Goal: Find specific page/section: Find specific page/section

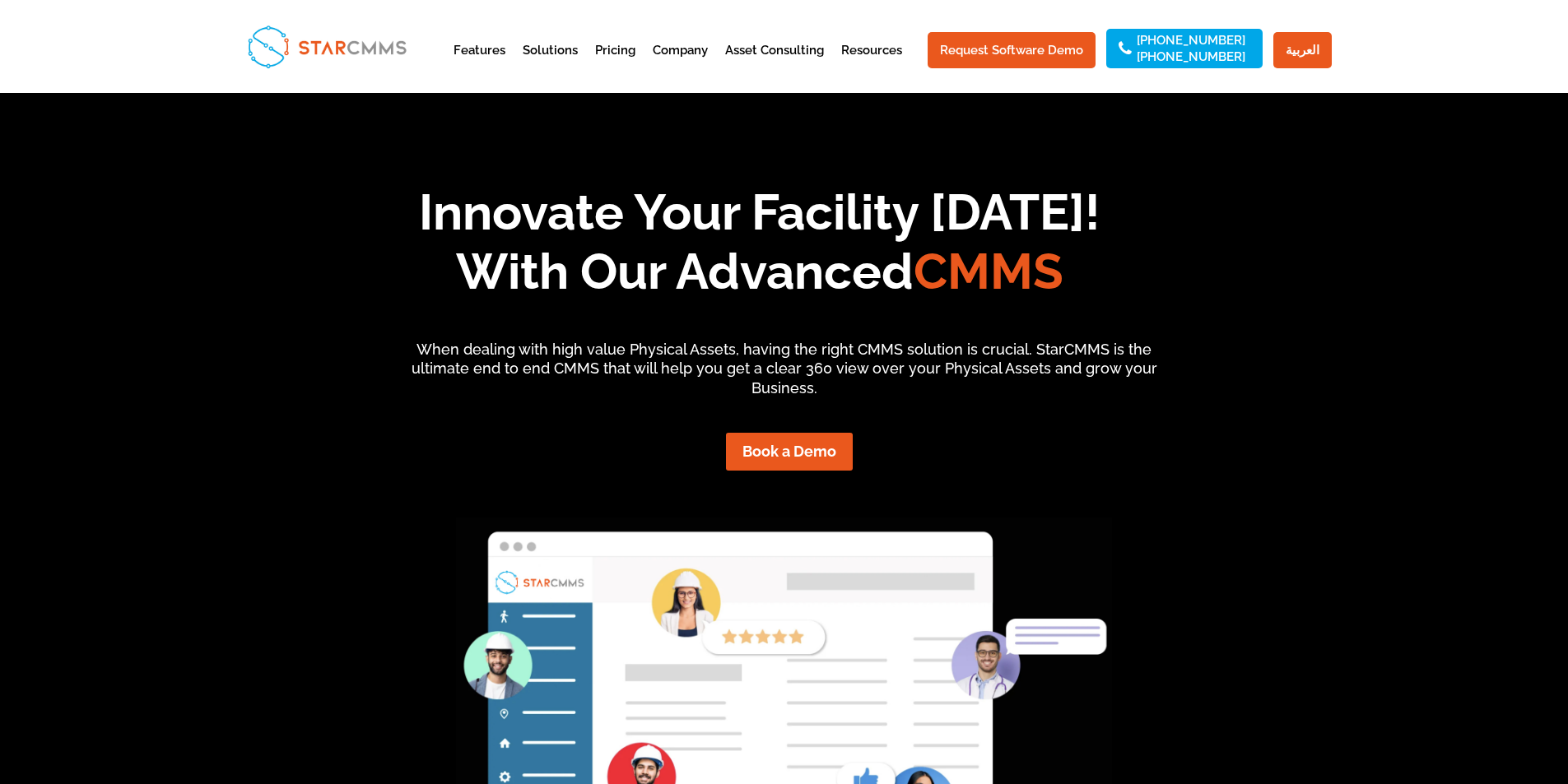
scroll to position [128, 358]
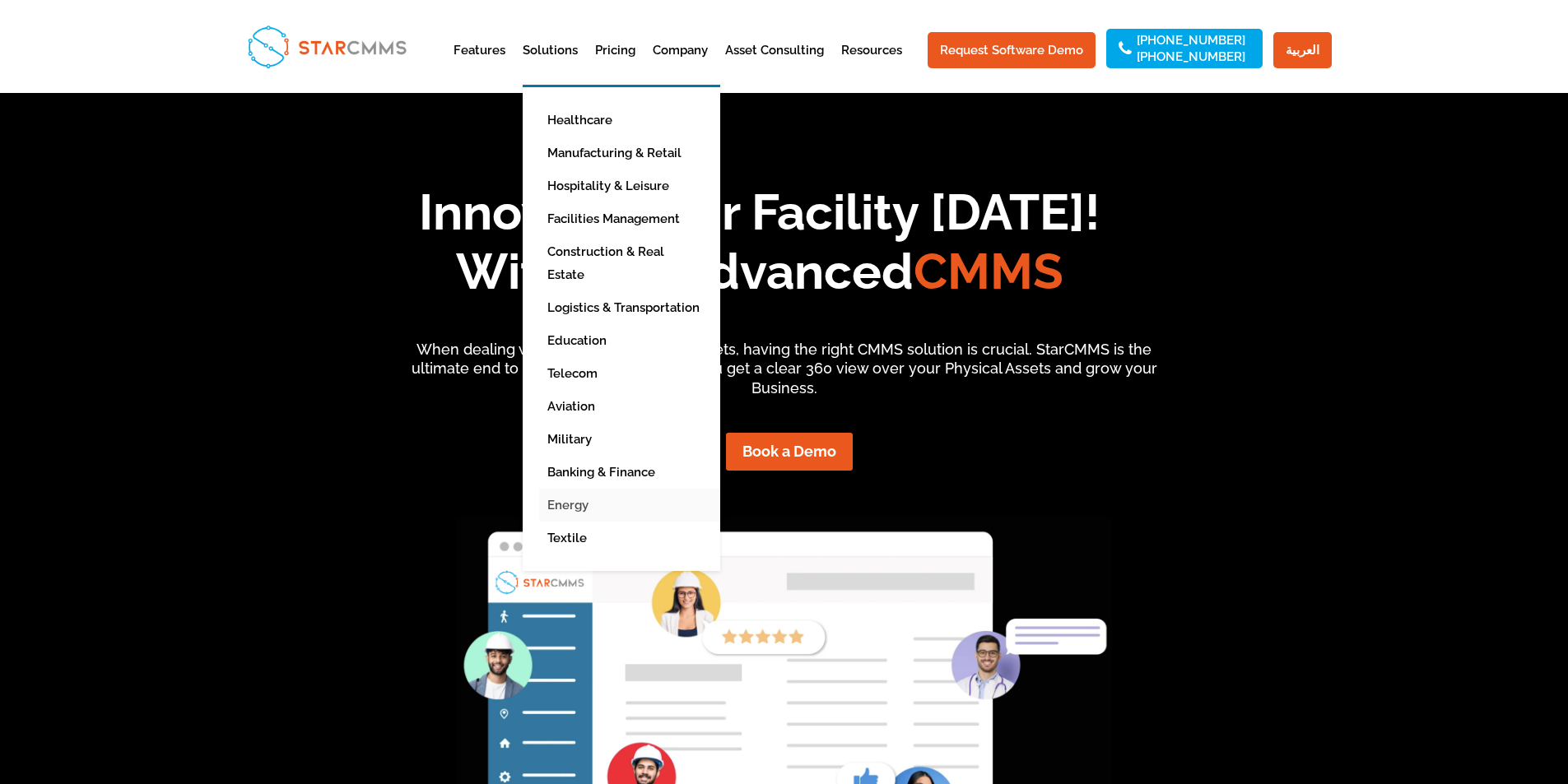
click at [586, 489] on link "Energy" at bounding box center [634, 505] width 189 height 33
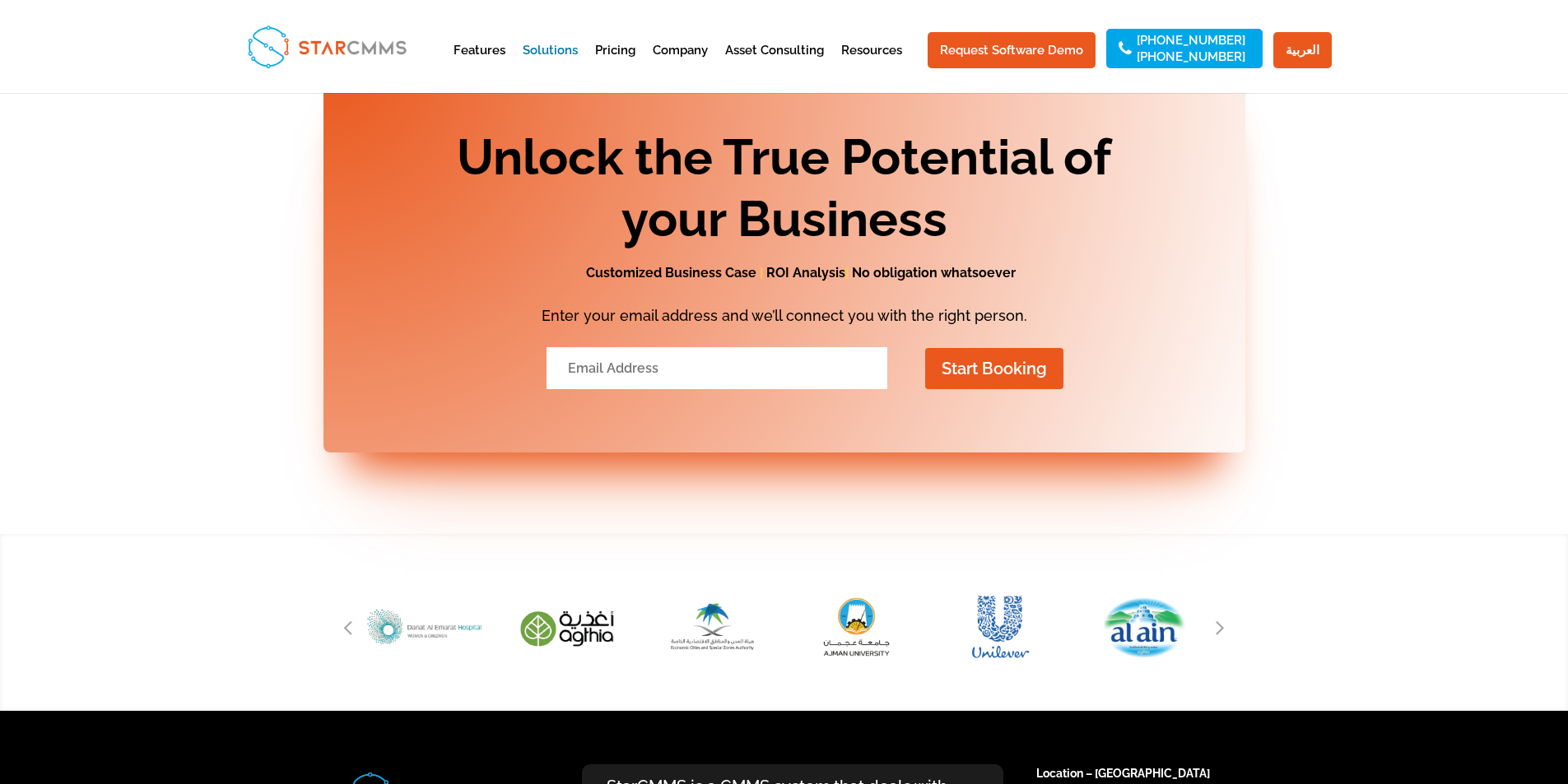
scroll to position [2927, 0]
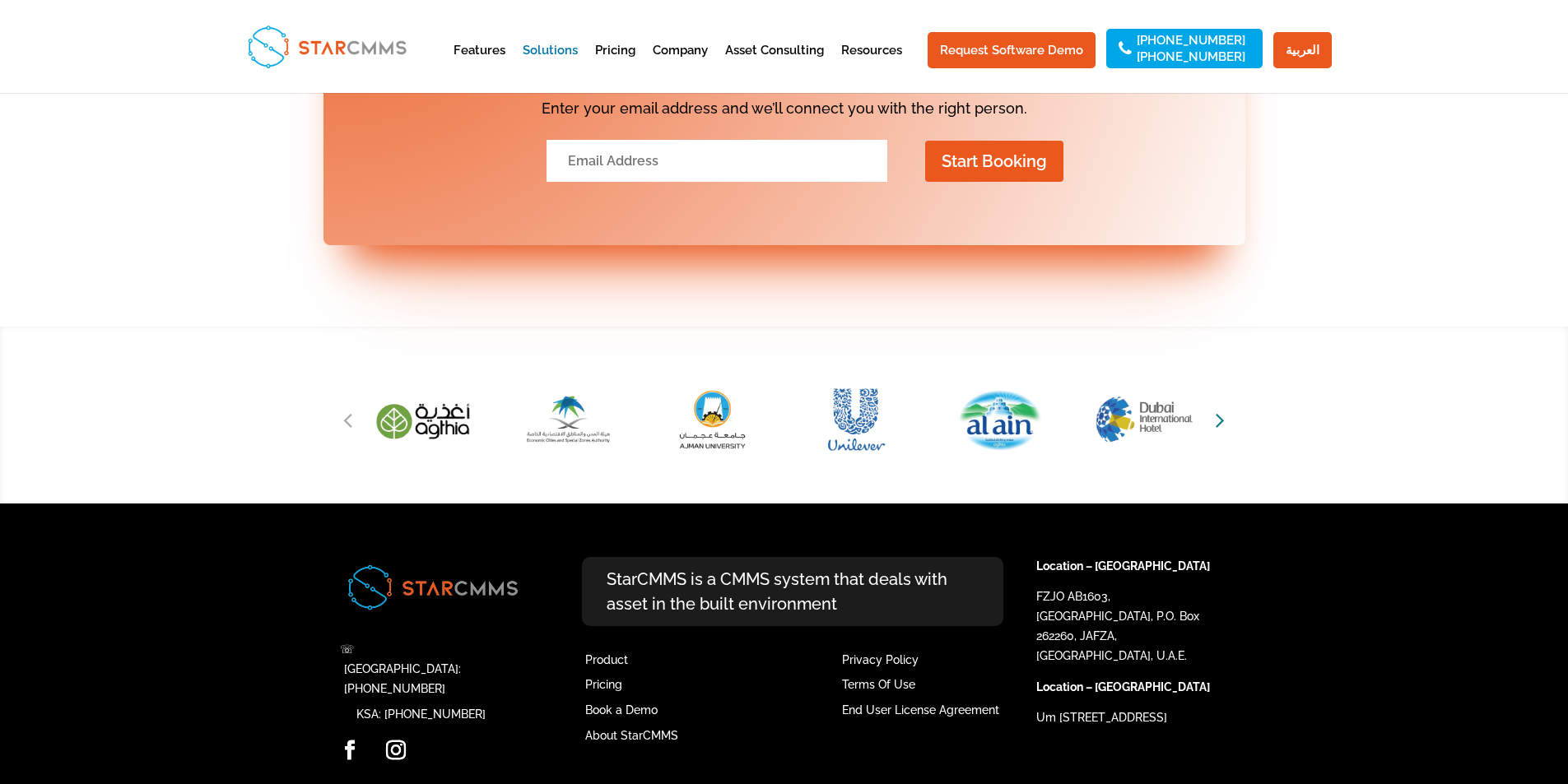
click at [1220, 409] on icon "Next slide" at bounding box center [1220, 419] width 9 height 23
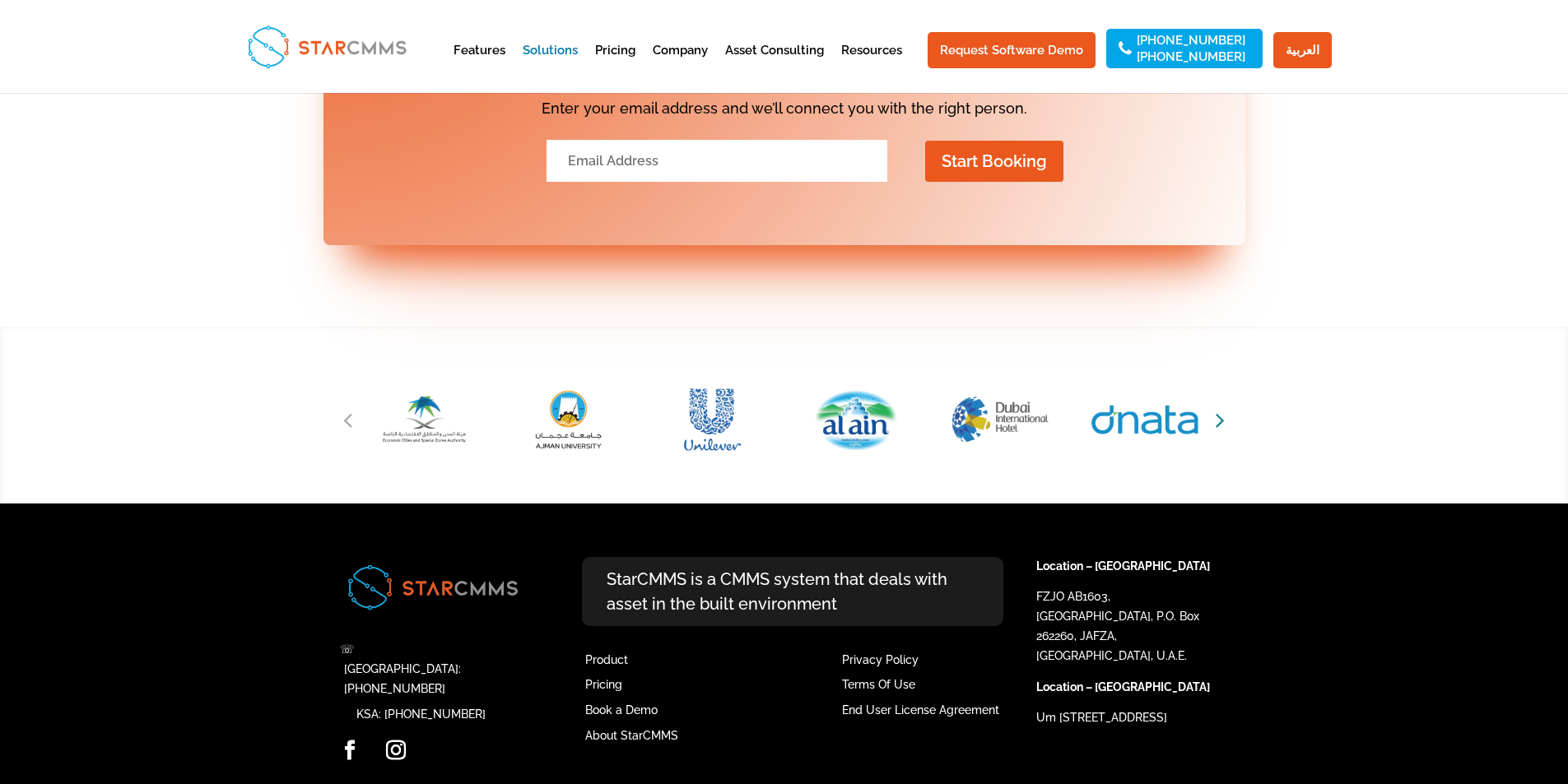
click at [1220, 409] on icon "Next slide" at bounding box center [1220, 419] width 9 height 23
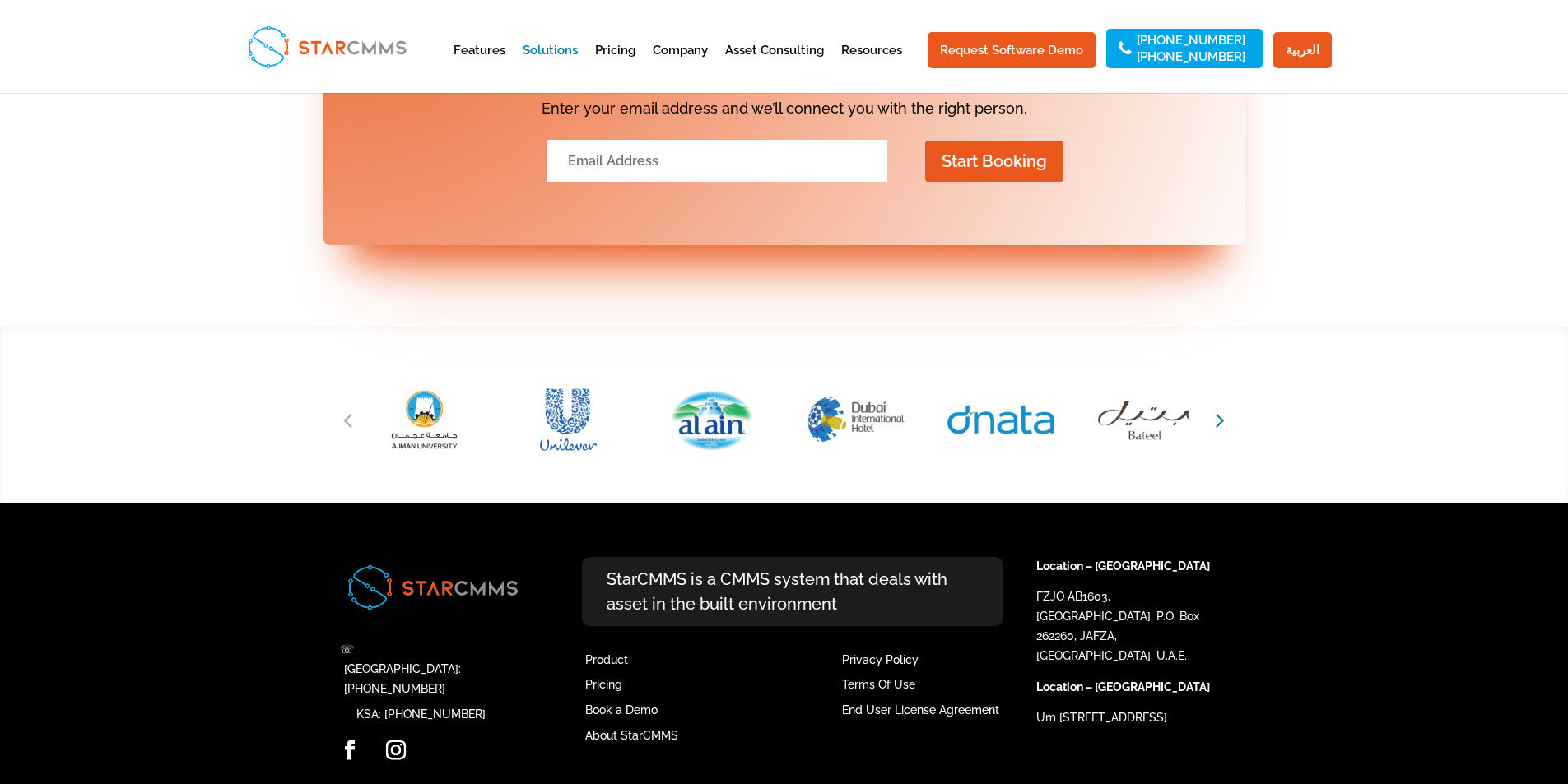
click at [1220, 409] on icon "Next slide" at bounding box center [1220, 419] width 9 height 23
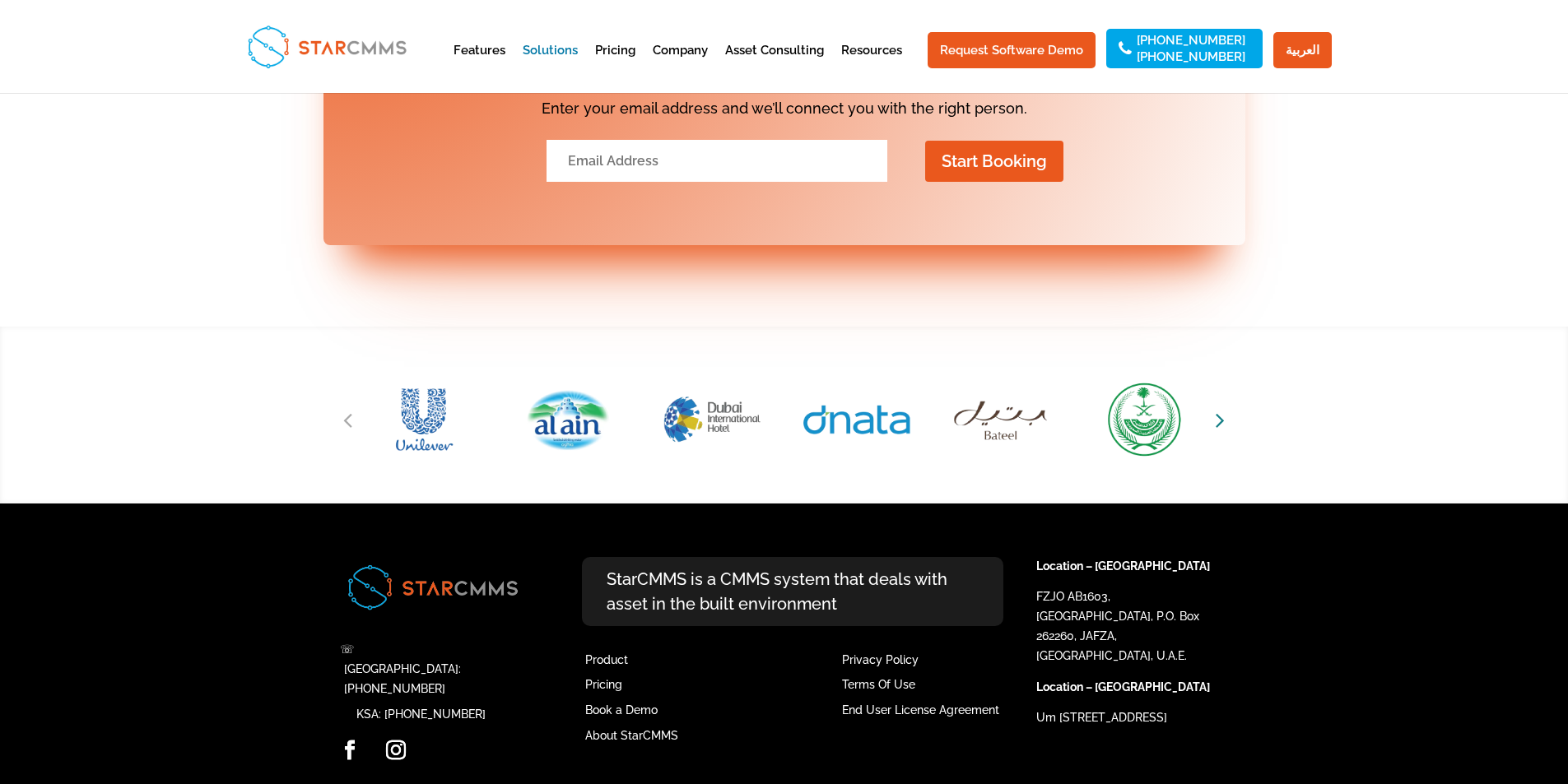
click at [1220, 409] on icon "Next slide" at bounding box center [1220, 419] width 9 height 23
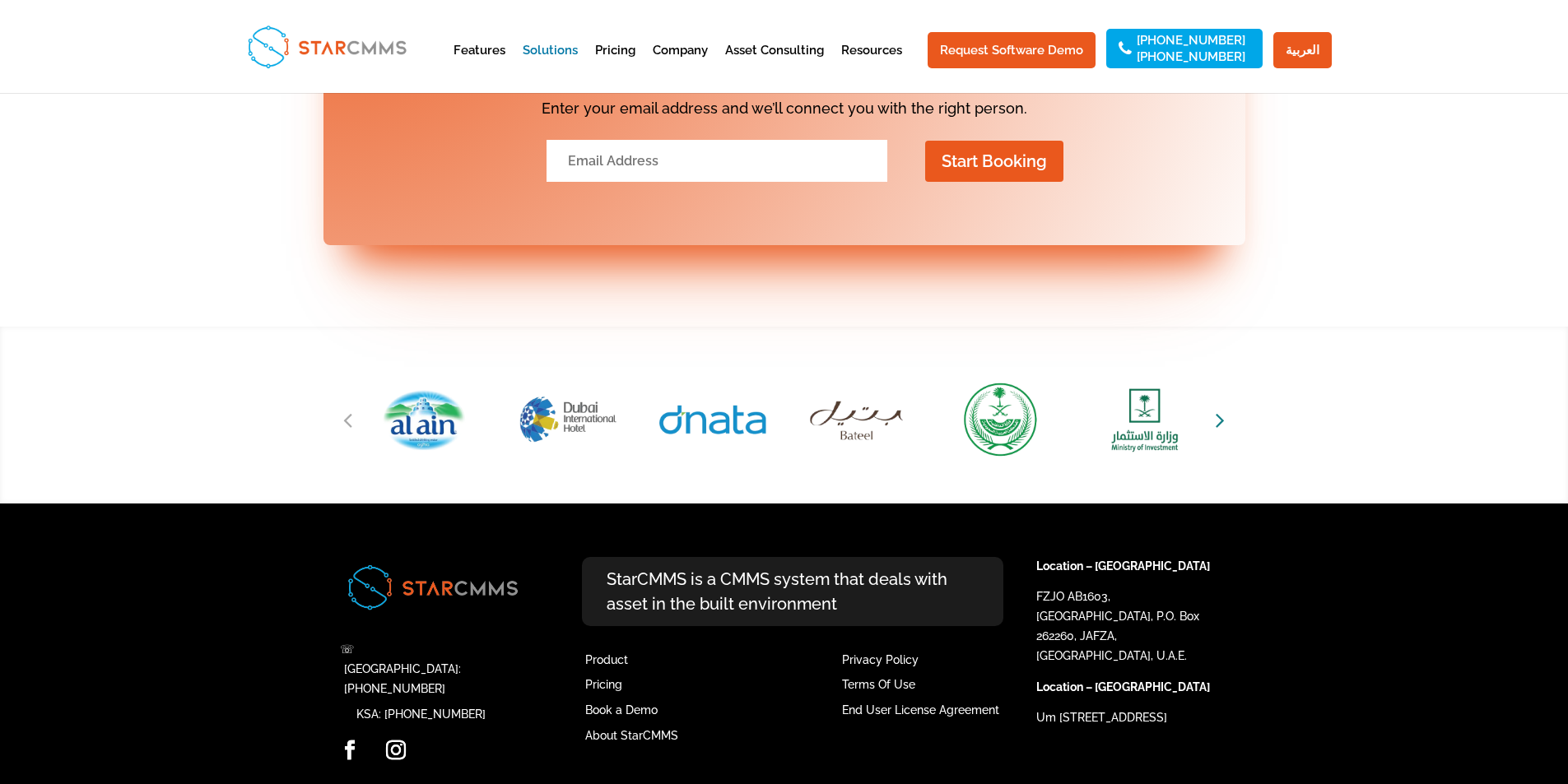
click at [1220, 409] on icon "Next slide" at bounding box center [1220, 419] width 9 height 23
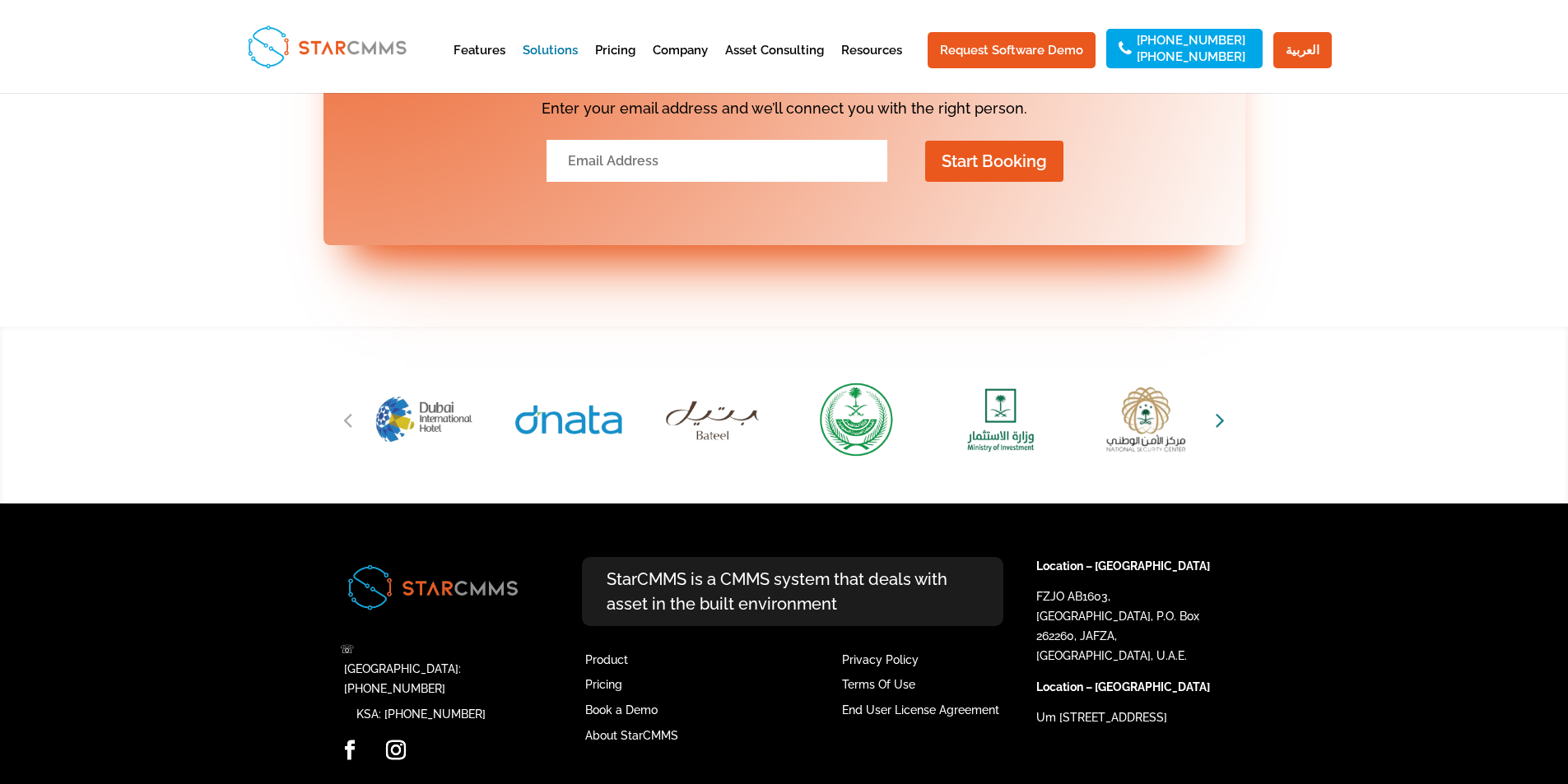
click at [1220, 409] on icon "Next slide" at bounding box center [1220, 419] width 9 height 23
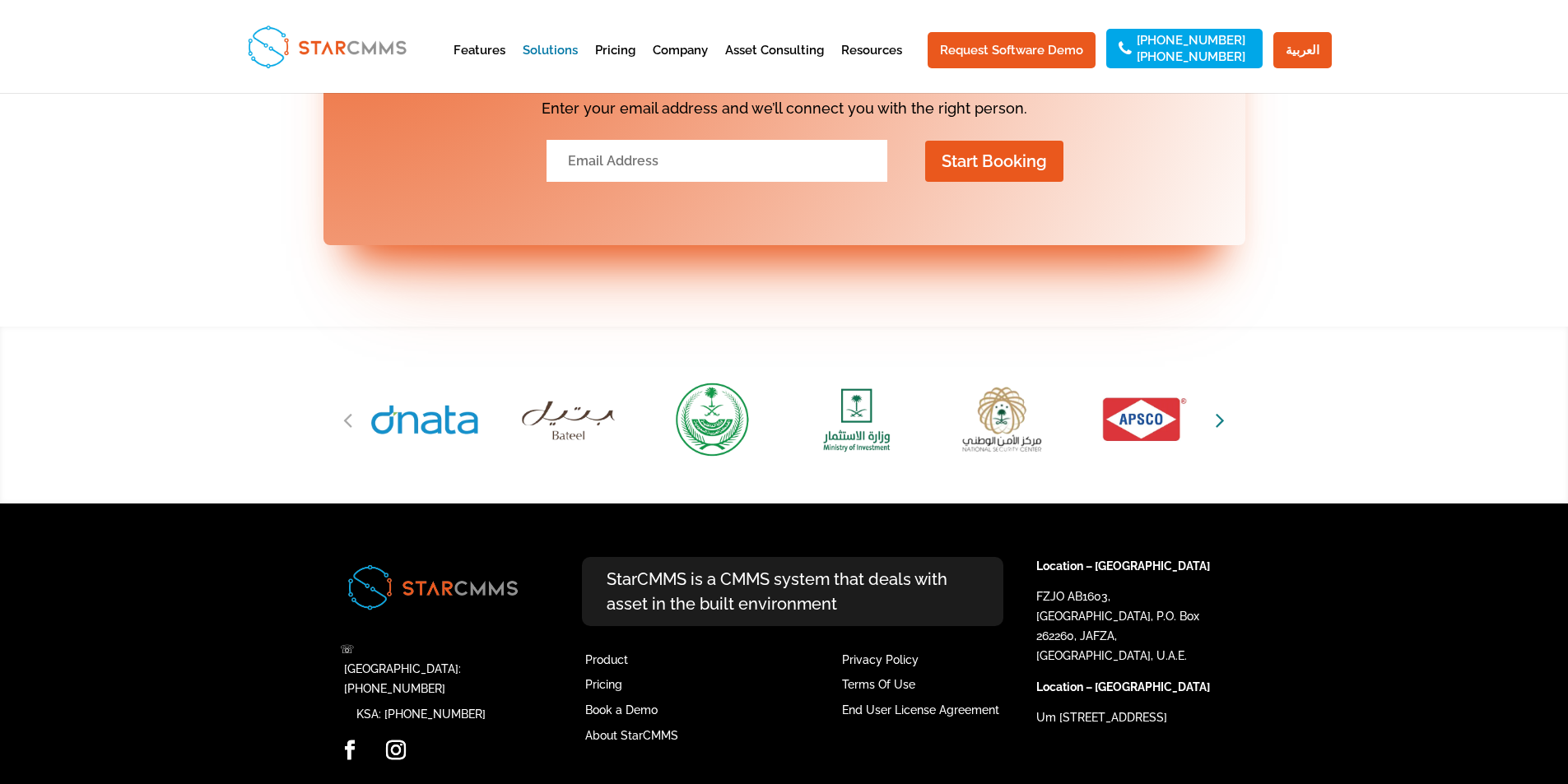
click at [1220, 409] on icon "Next slide" at bounding box center [1220, 419] width 9 height 23
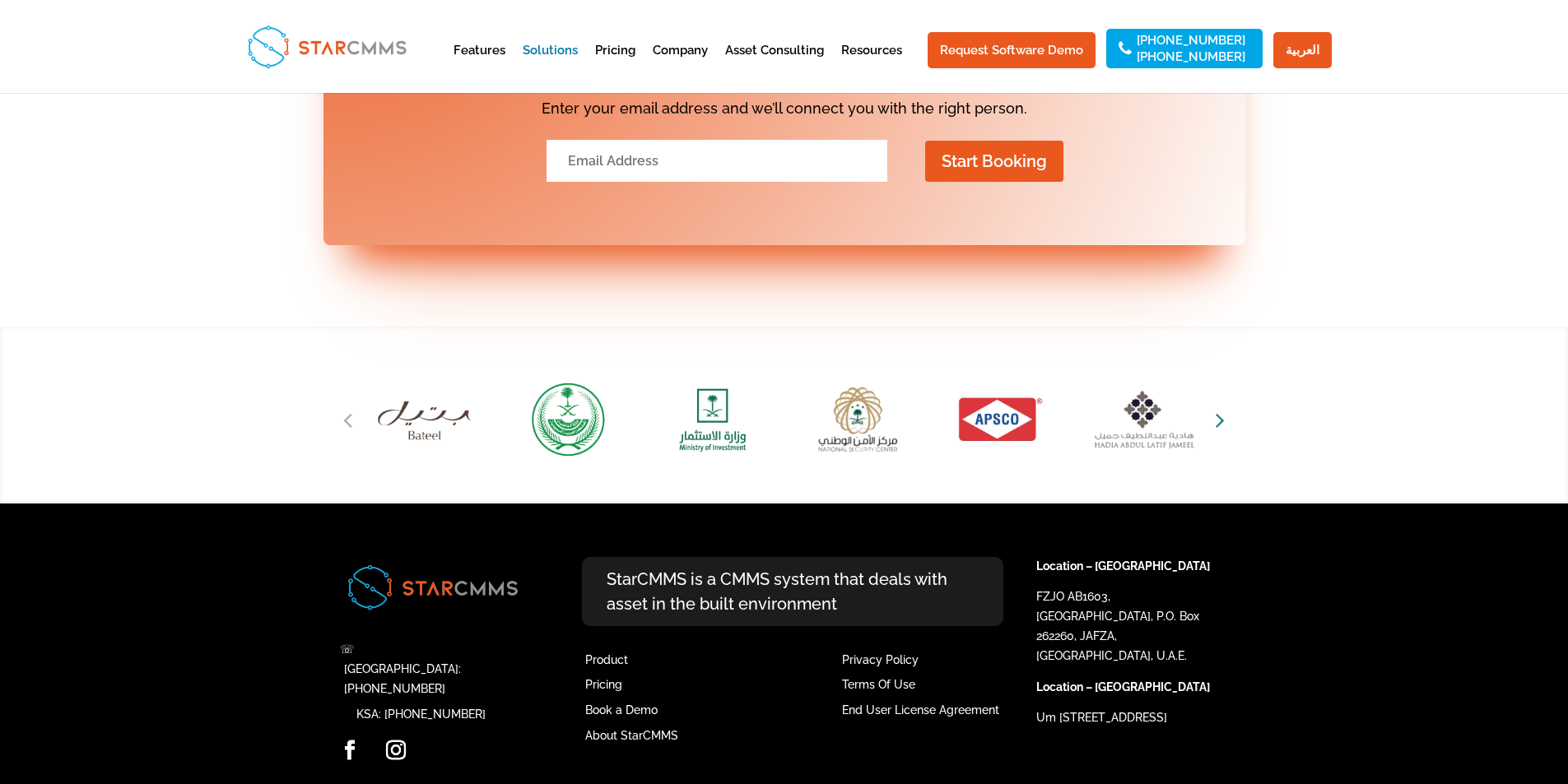
click at [1220, 409] on icon "Next slide" at bounding box center [1220, 419] width 9 height 23
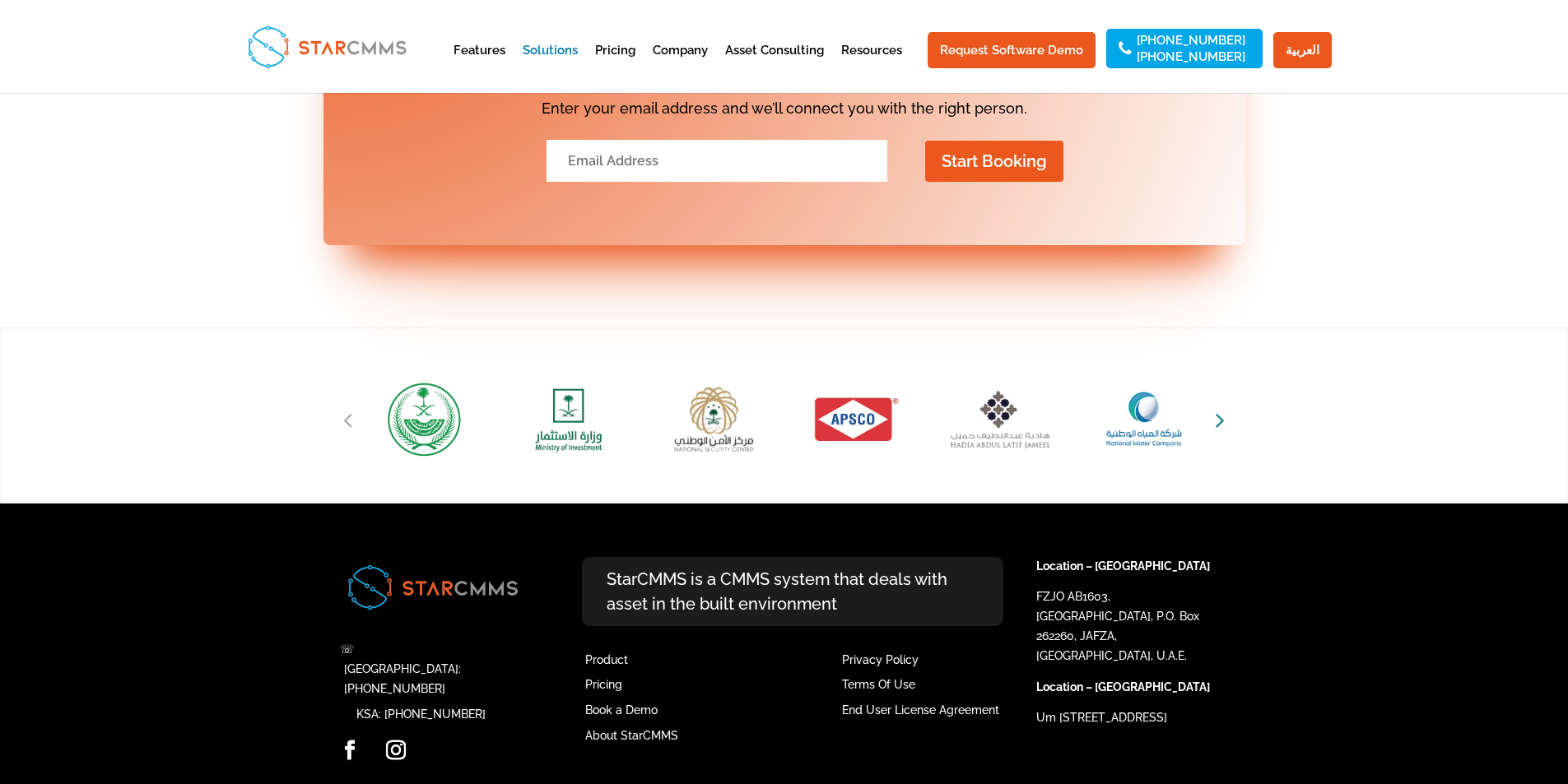
click at [1220, 409] on icon "Next slide" at bounding box center [1220, 419] width 9 height 23
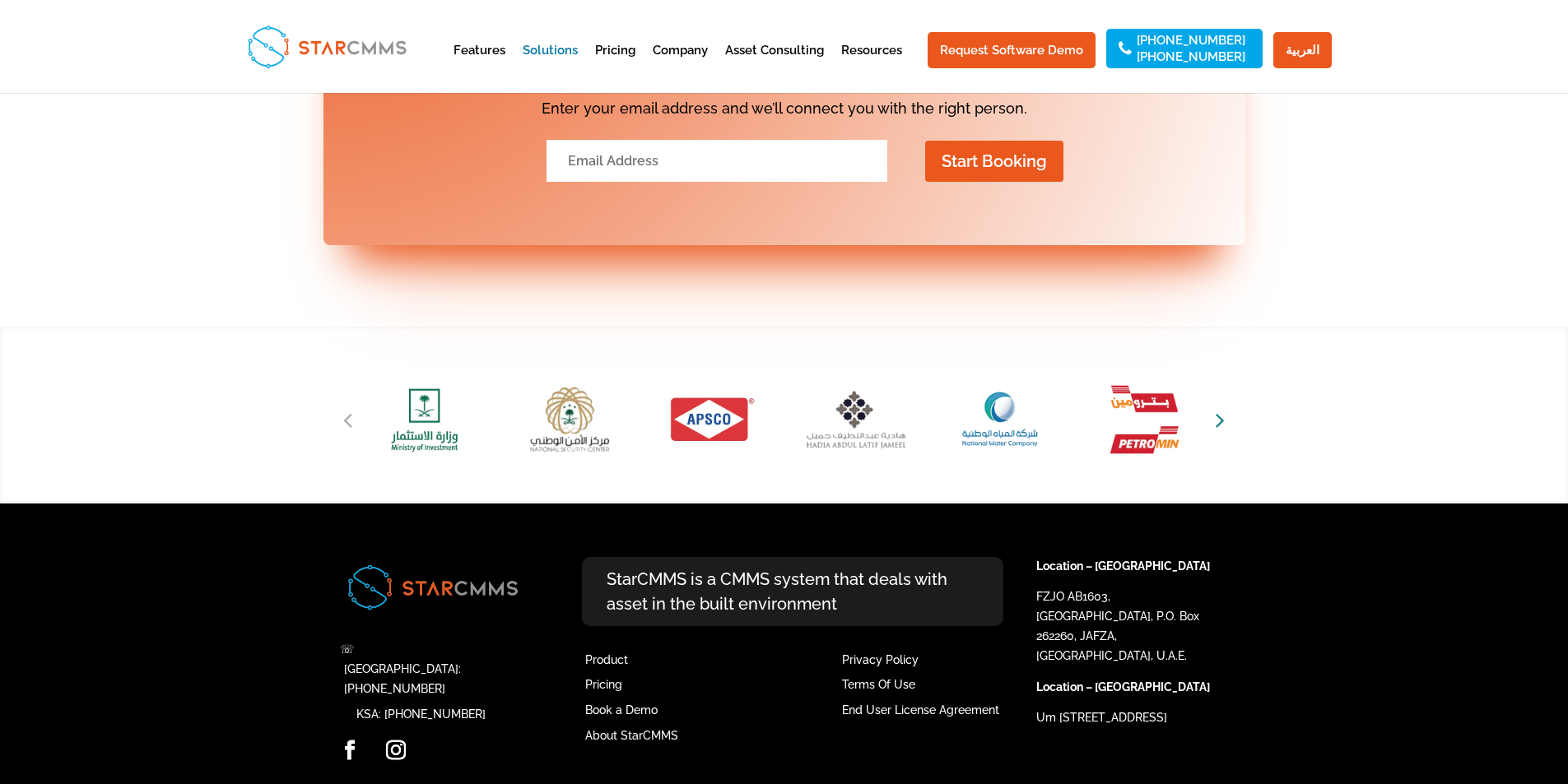
click at [1220, 409] on icon "Next slide" at bounding box center [1220, 419] width 9 height 23
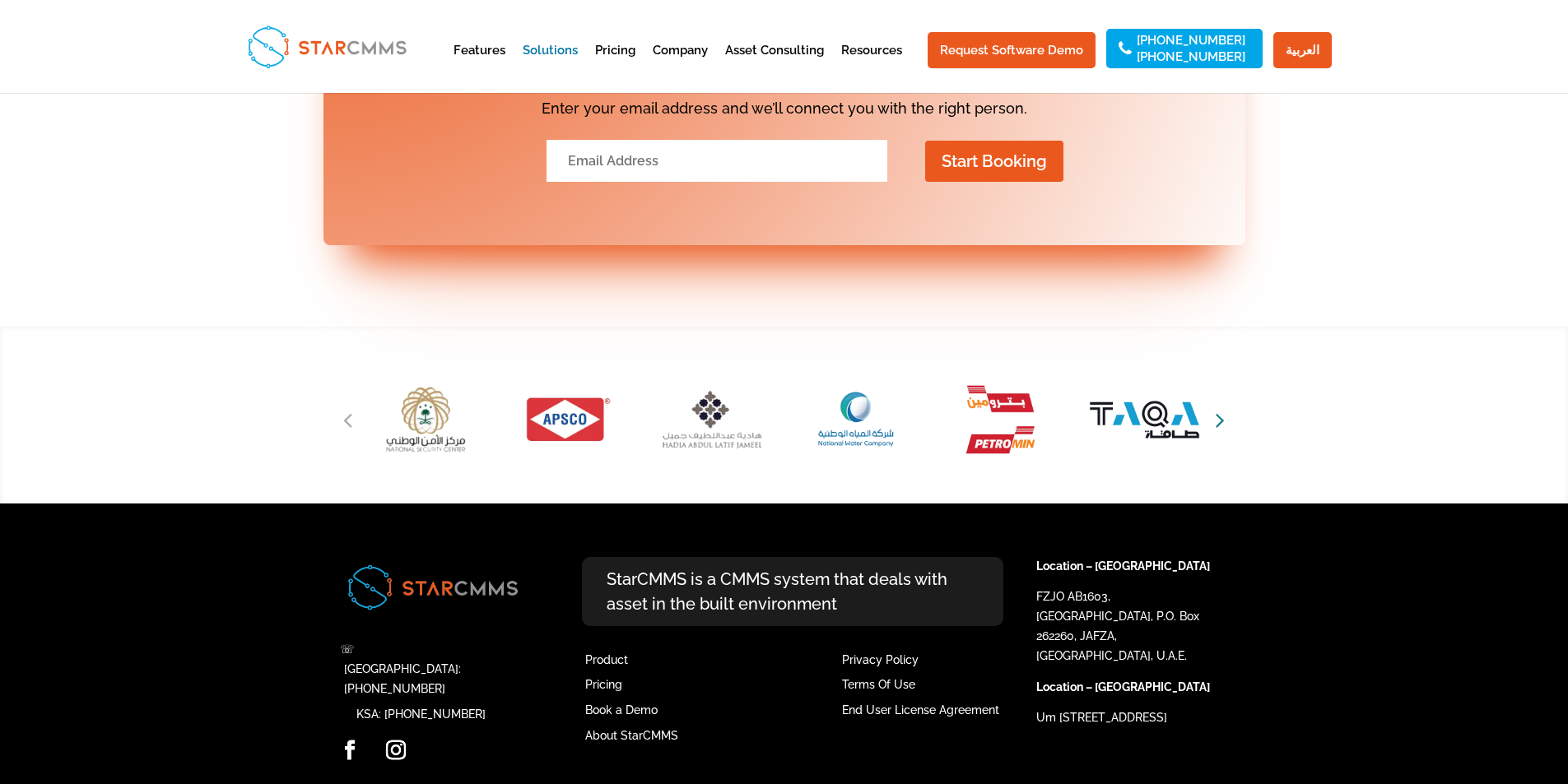
click at [1220, 409] on icon "Next slide" at bounding box center [1220, 419] width 9 height 23
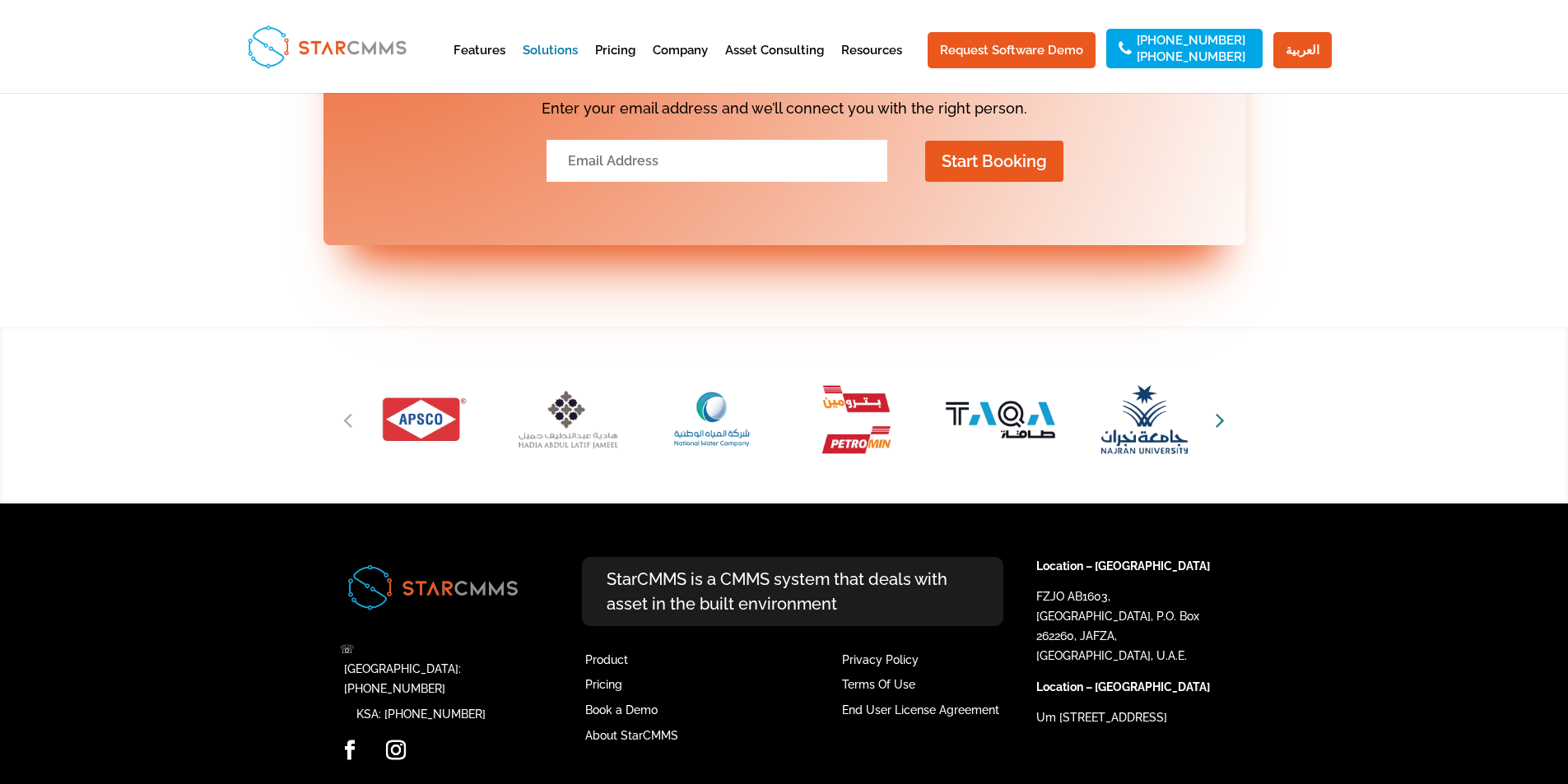
click at [1220, 409] on icon "Next slide" at bounding box center [1220, 419] width 9 height 23
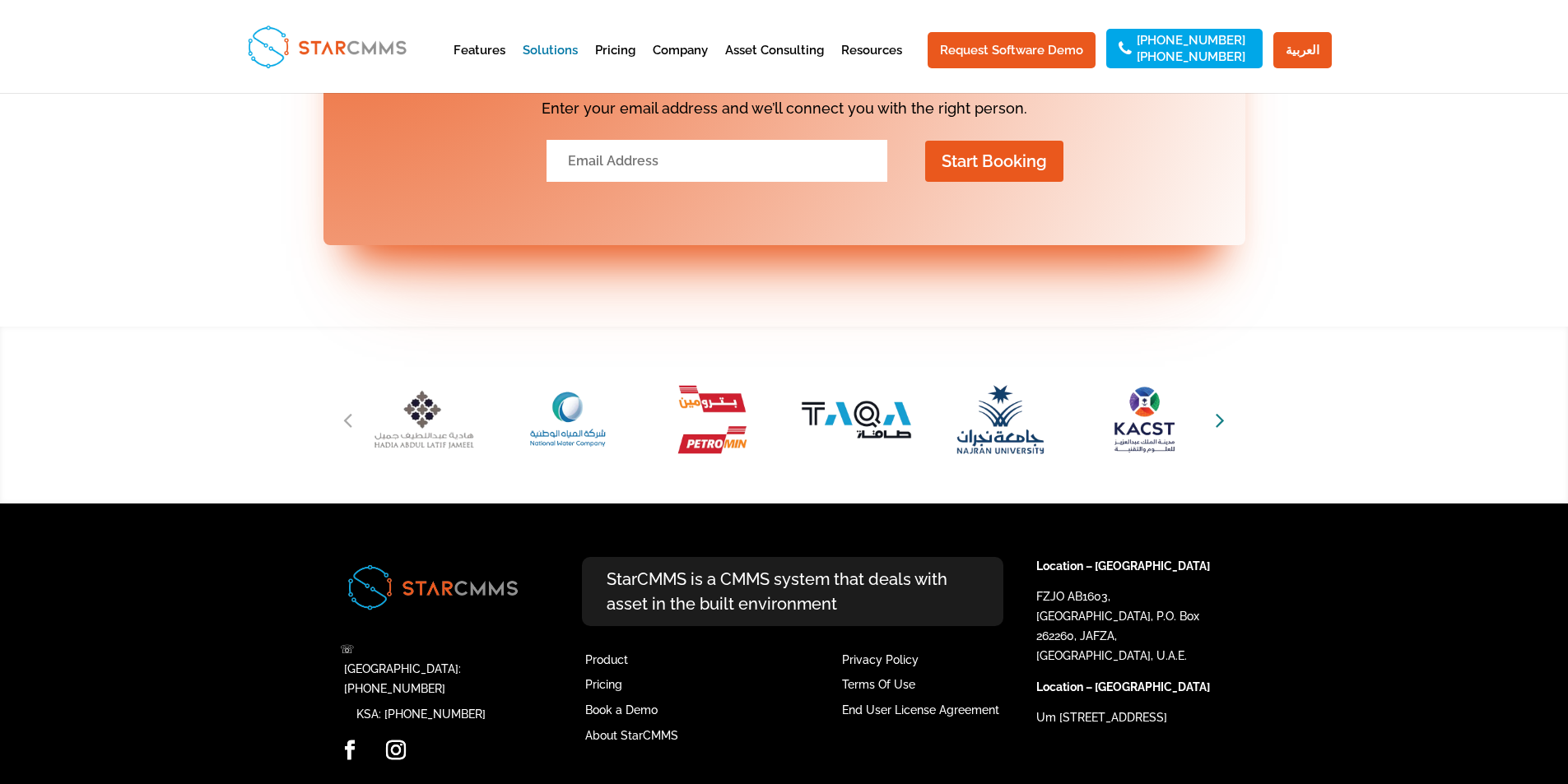
click at [1220, 409] on icon "Next slide" at bounding box center [1220, 419] width 9 height 23
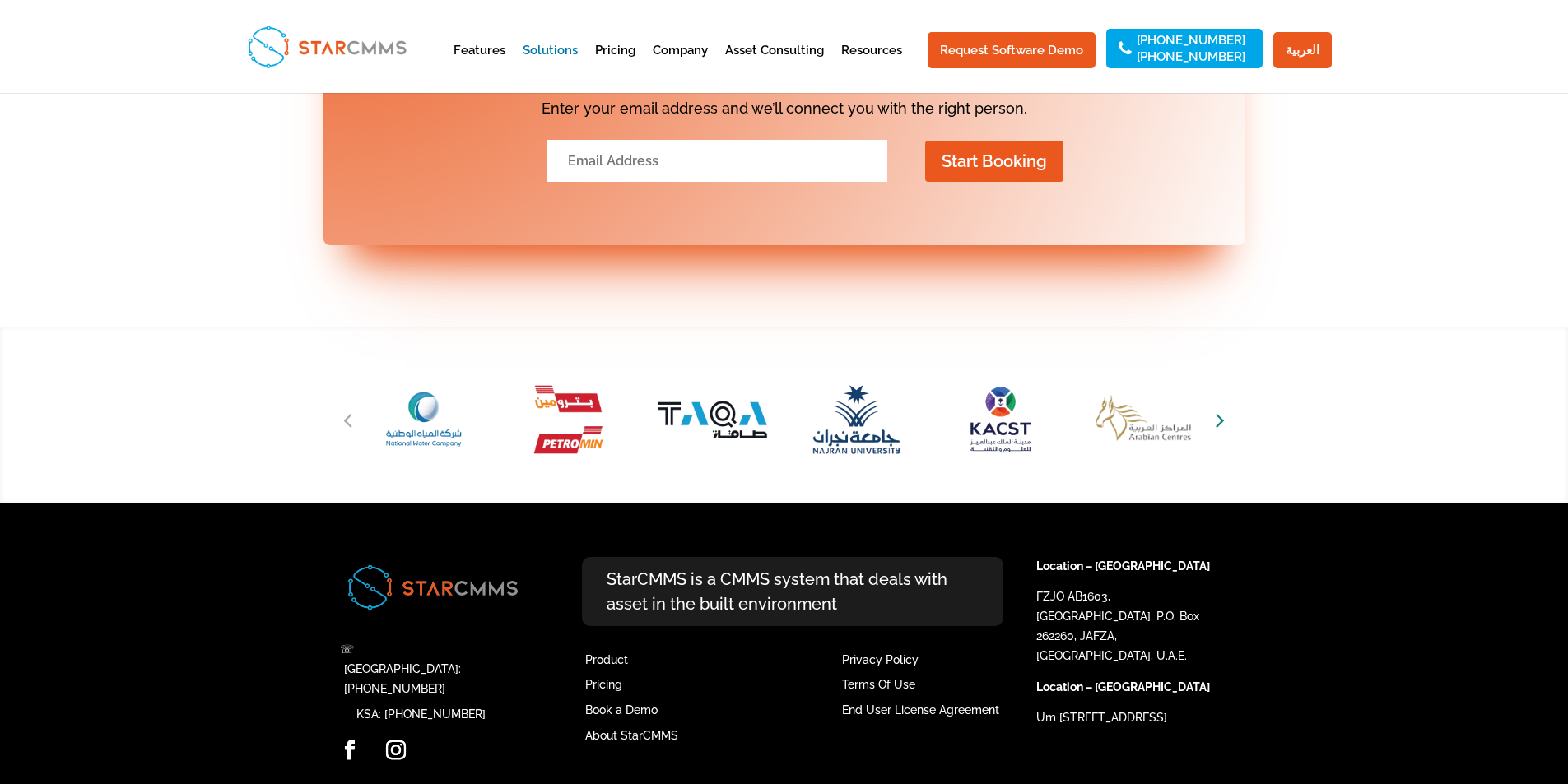
click at [1220, 409] on icon "Next slide" at bounding box center [1220, 419] width 9 height 23
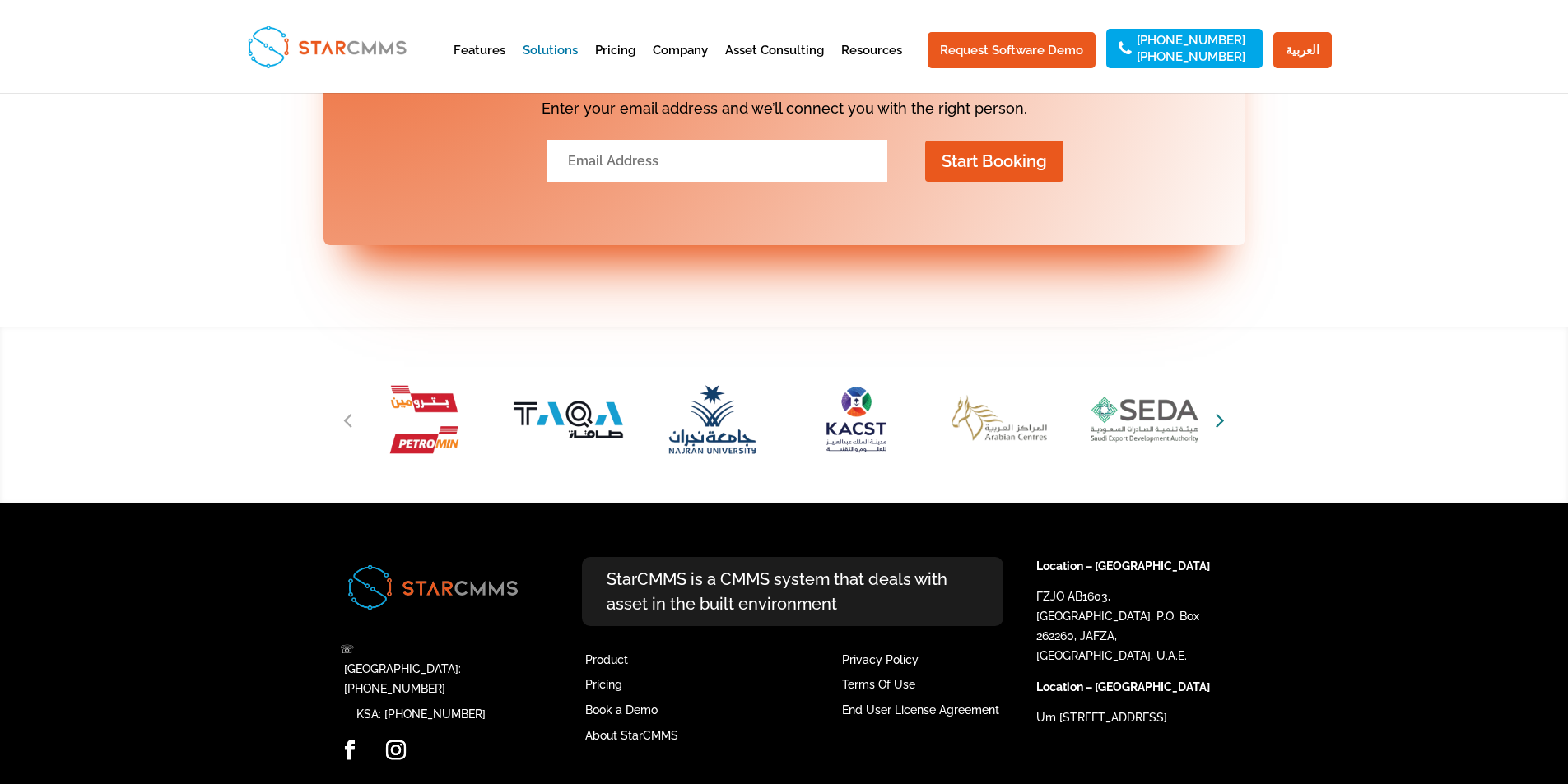
click at [1220, 409] on icon "Next slide" at bounding box center [1220, 419] width 9 height 23
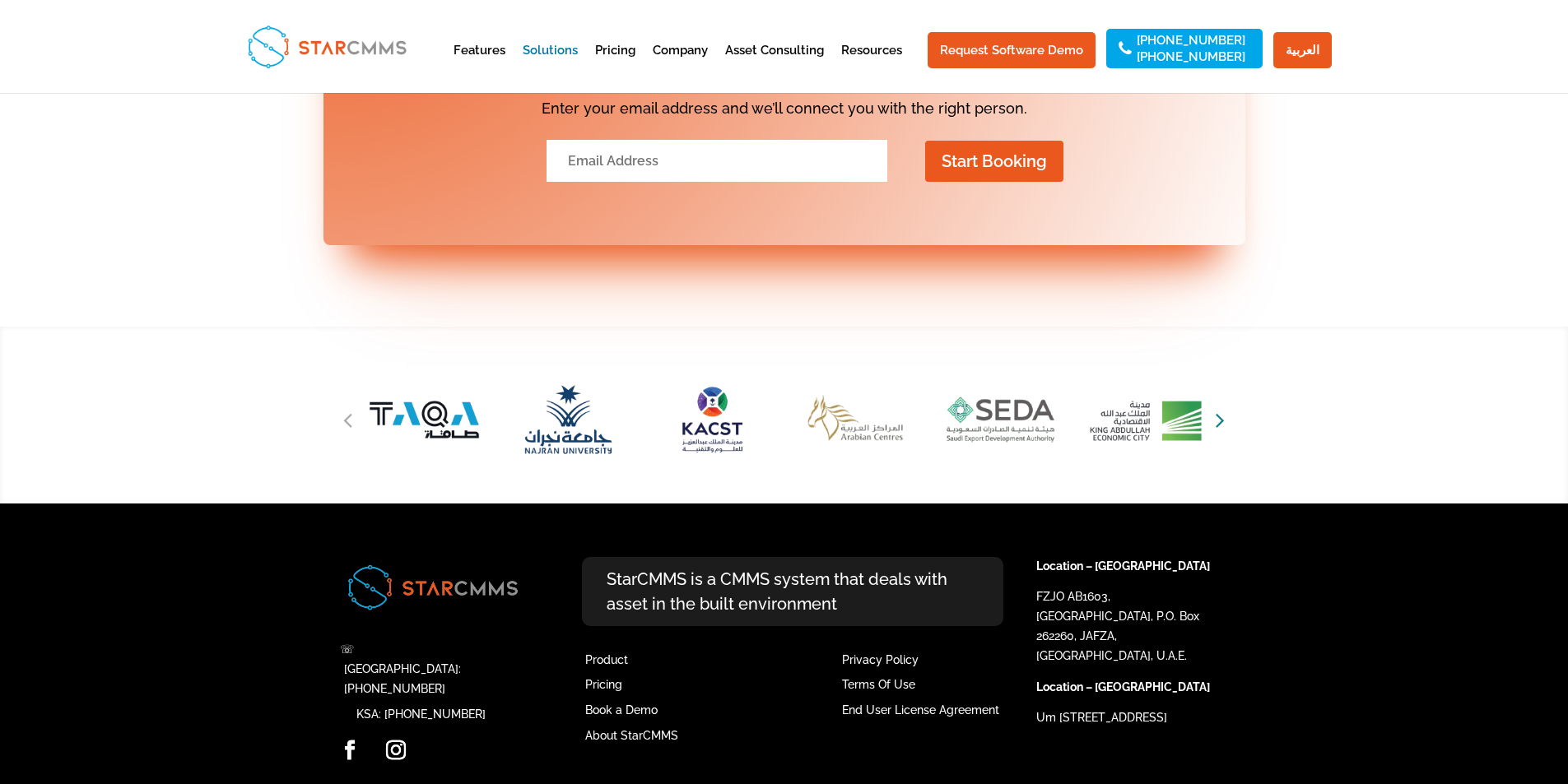
click at [1220, 409] on icon "Next slide" at bounding box center [1220, 419] width 9 height 23
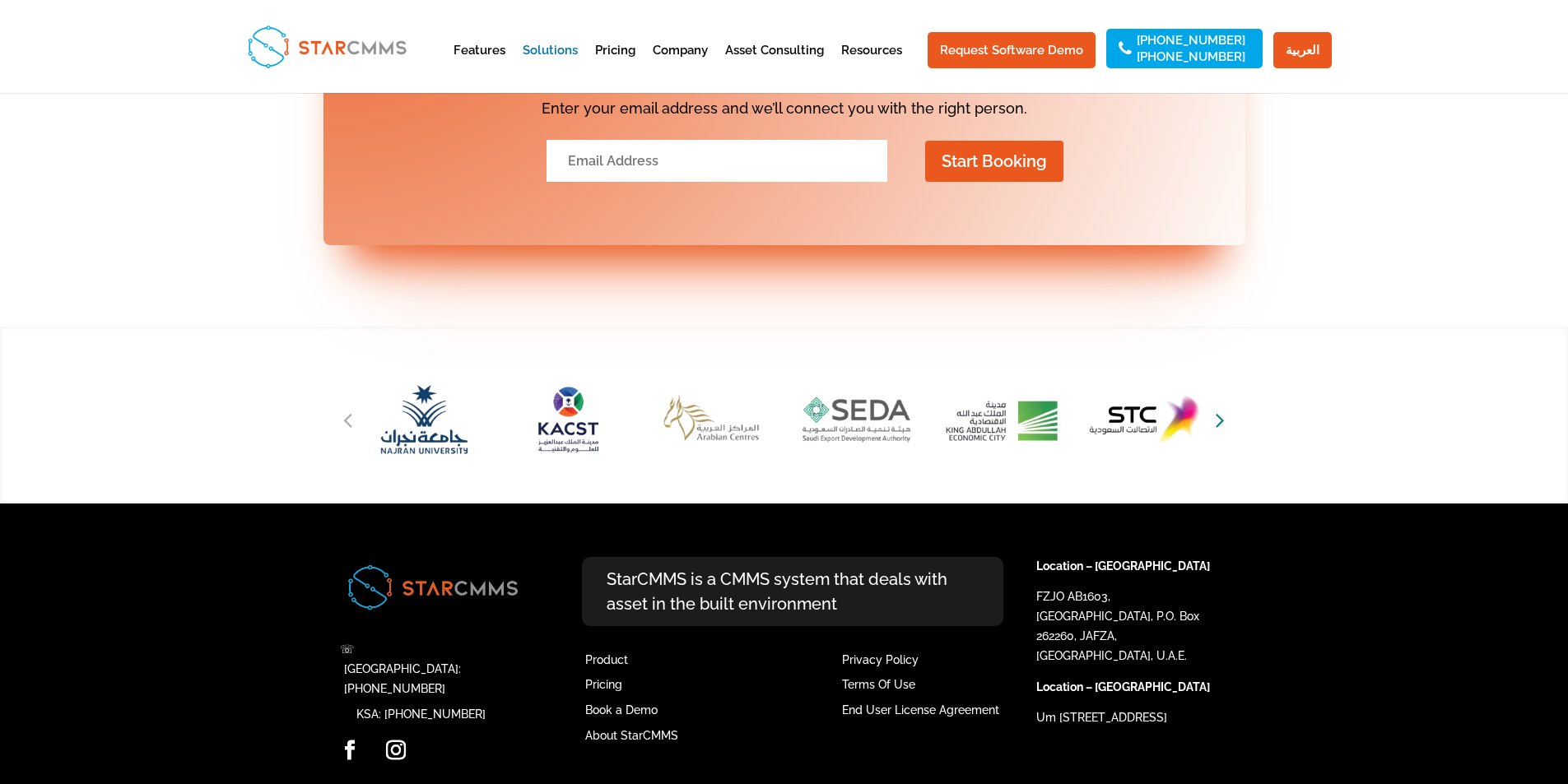
click at [1220, 409] on icon "Next slide" at bounding box center [1220, 419] width 9 height 23
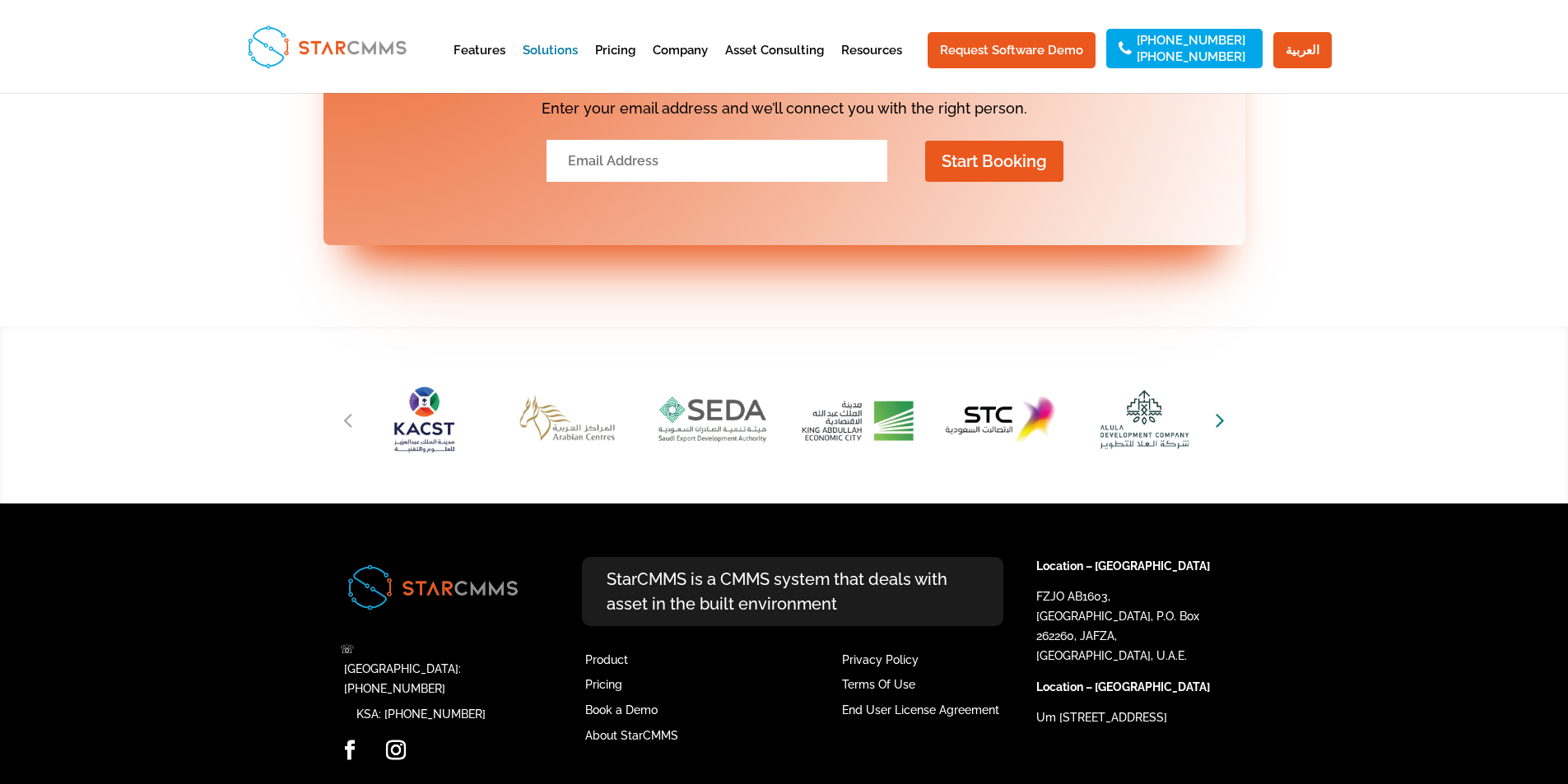
click at [1220, 409] on icon "Next slide" at bounding box center [1220, 419] width 9 height 23
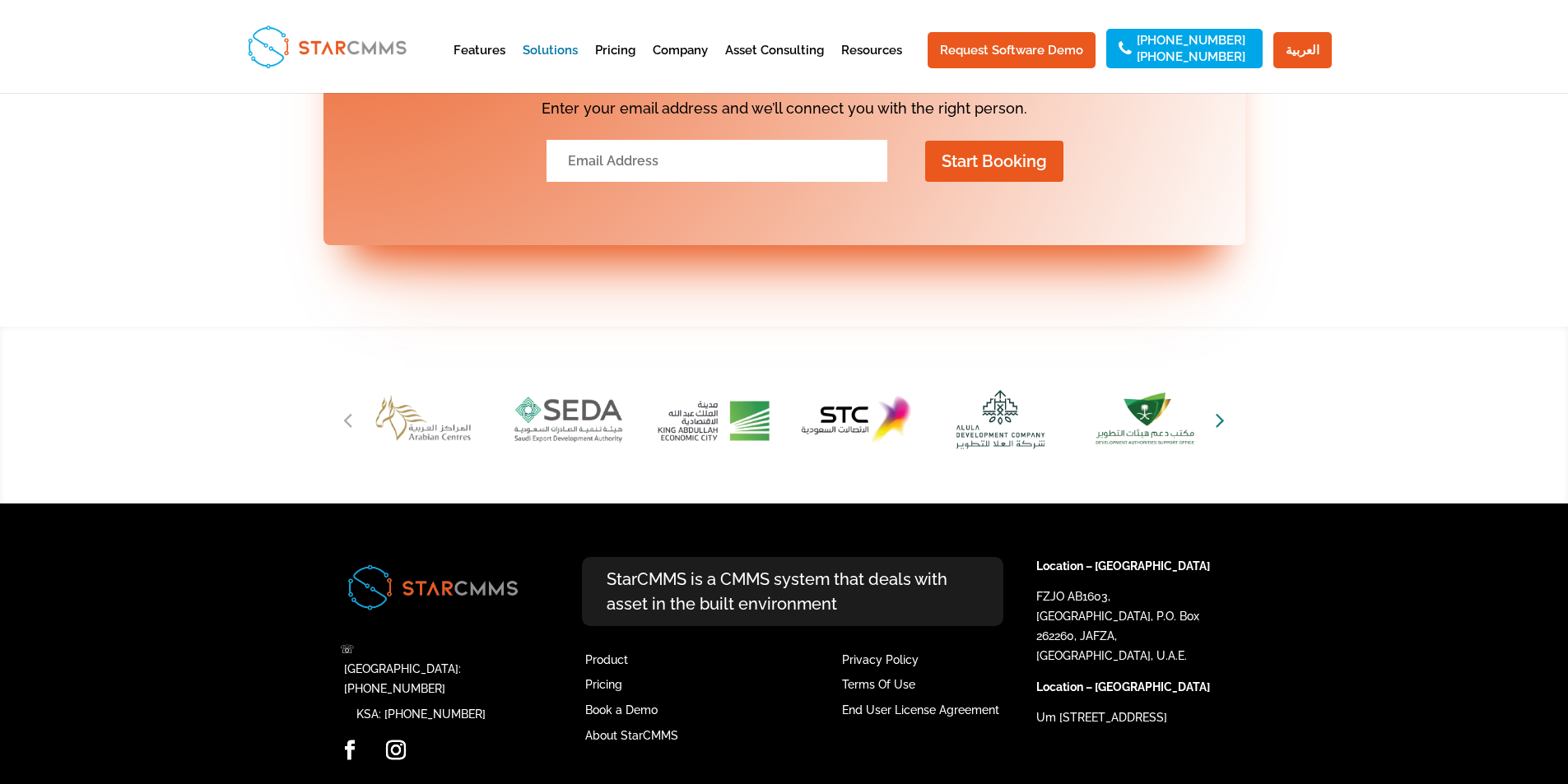
click at [1220, 409] on icon "Next slide" at bounding box center [1220, 419] width 9 height 23
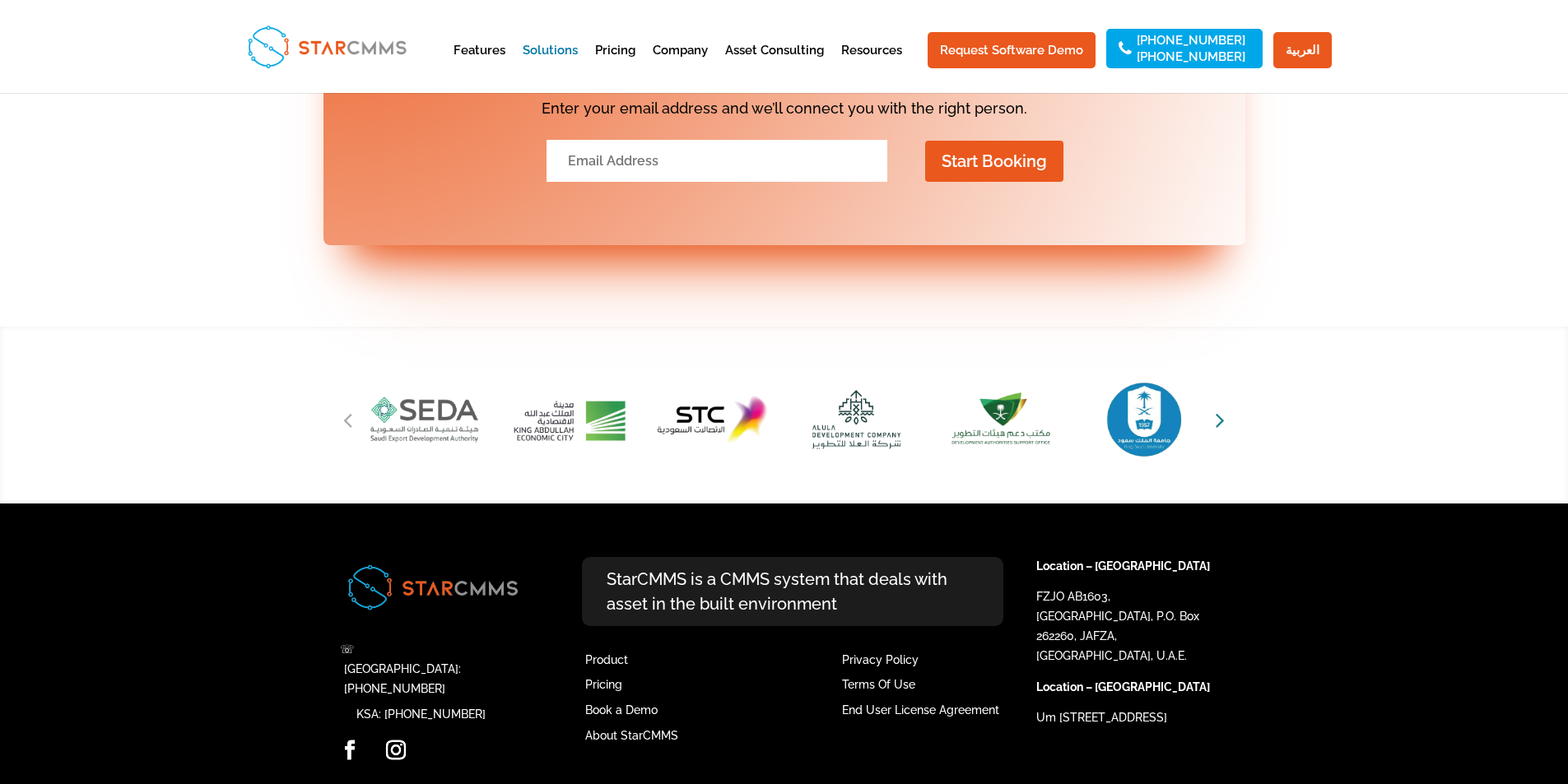
click at [1220, 409] on icon "Next slide" at bounding box center [1220, 419] width 9 height 23
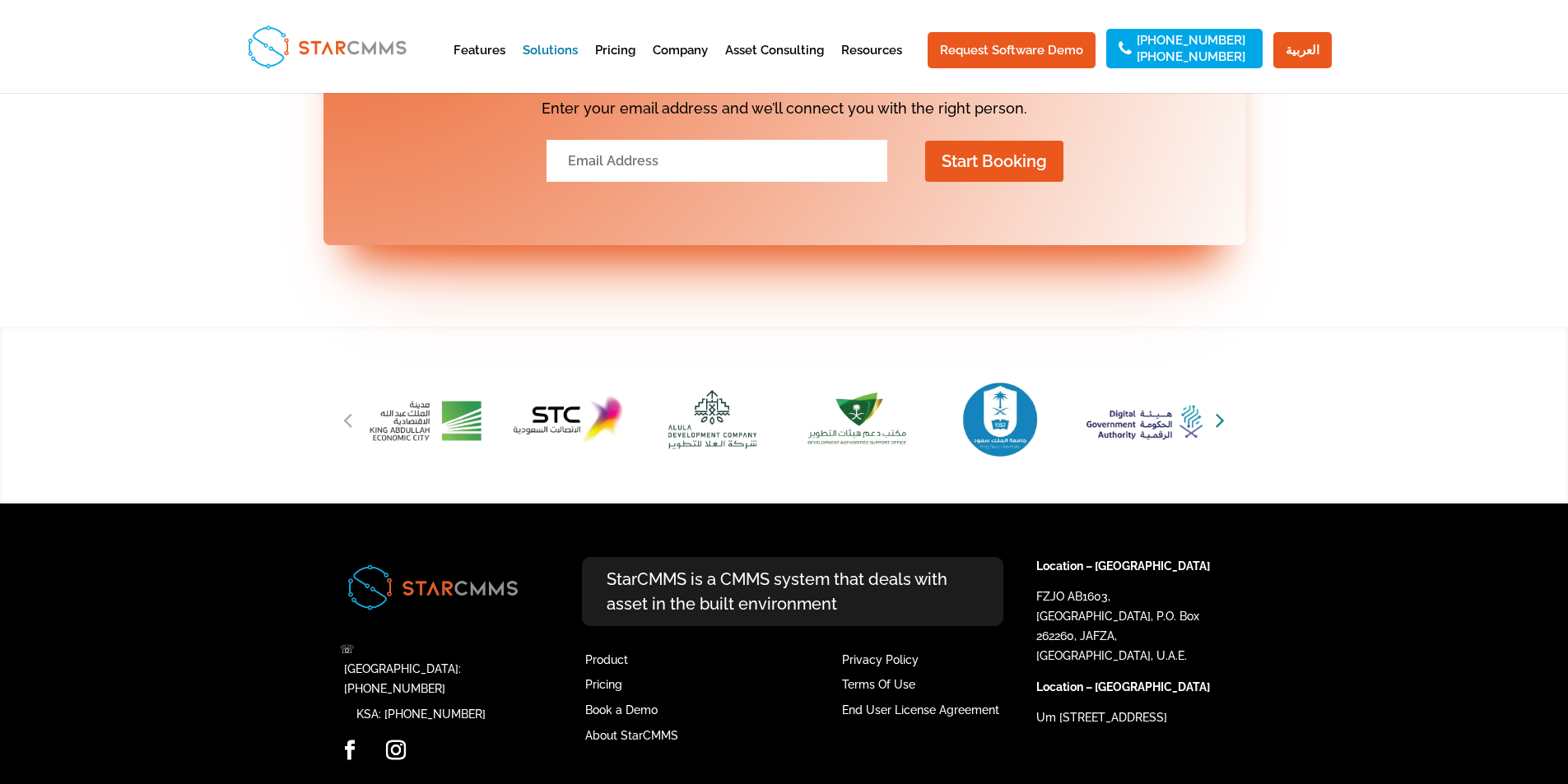
click at [1220, 409] on icon "Next slide" at bounding box center [1220, 419] width 9 height 23
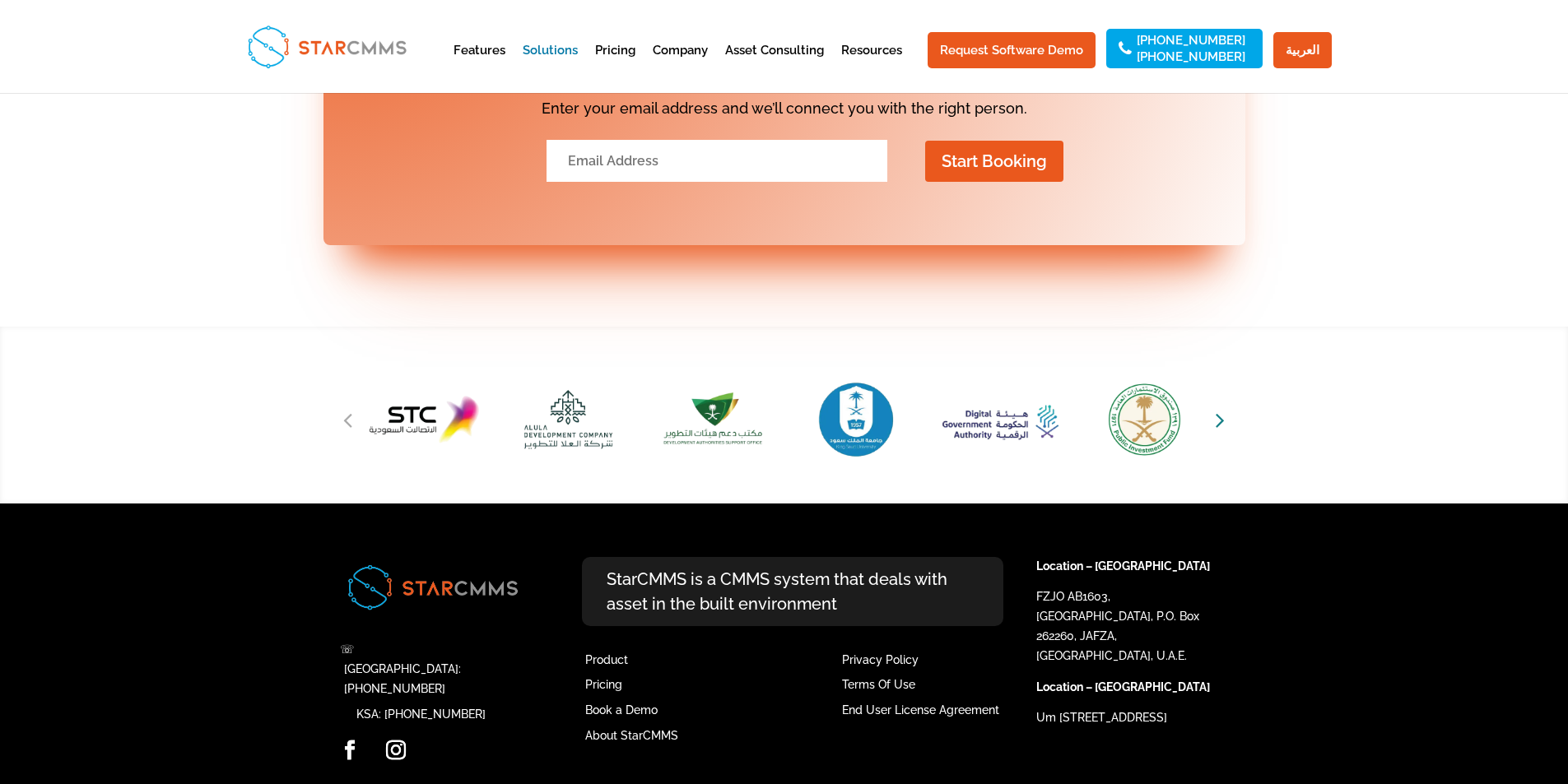
click at [1220, 409] on icon "Next slide" at bounding box center [1220, 419] width 9 height 23
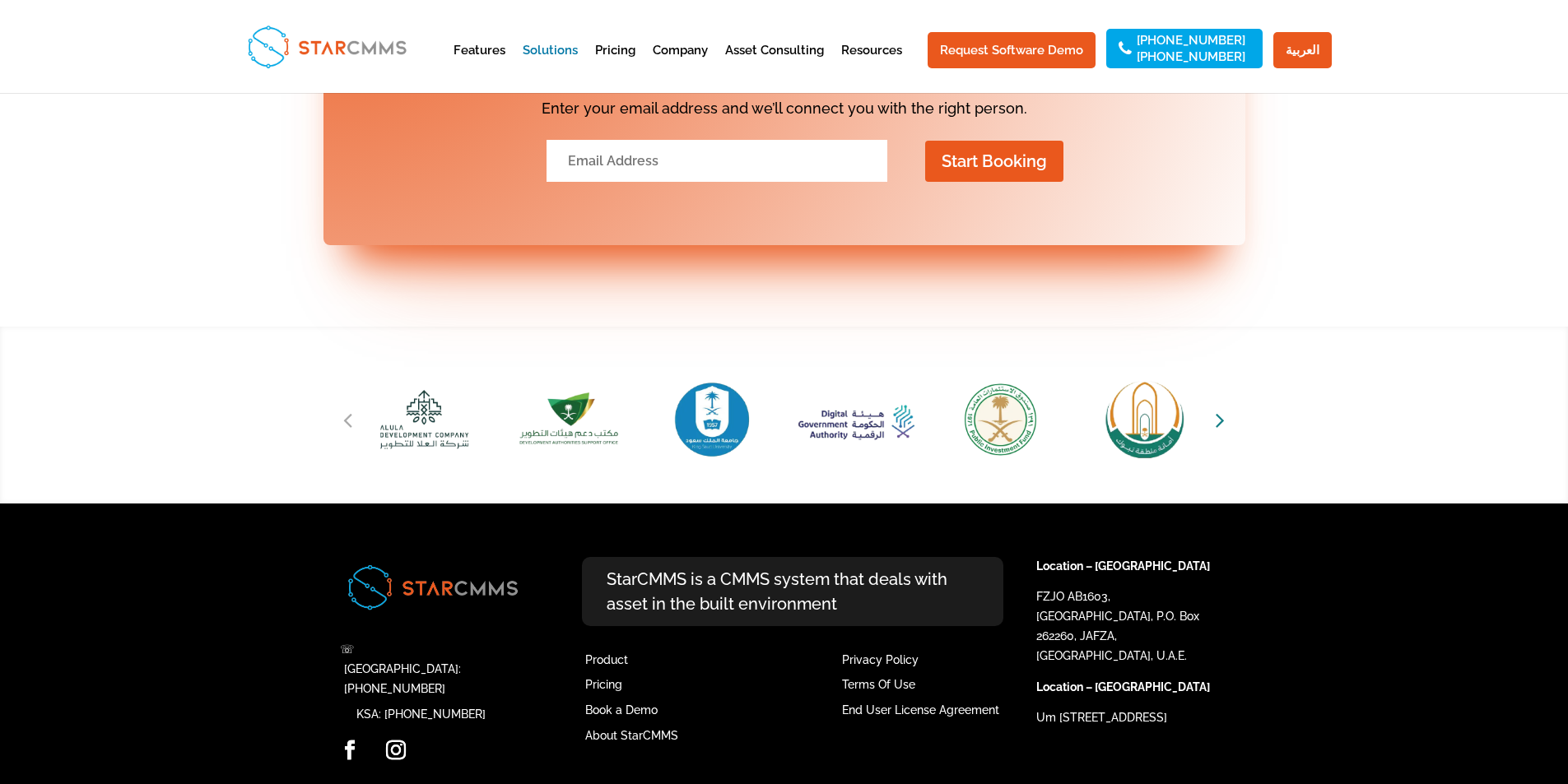
click at [1220, 409] on icon "Next slide" at bounding box center [1220, 419] width 9 height 23
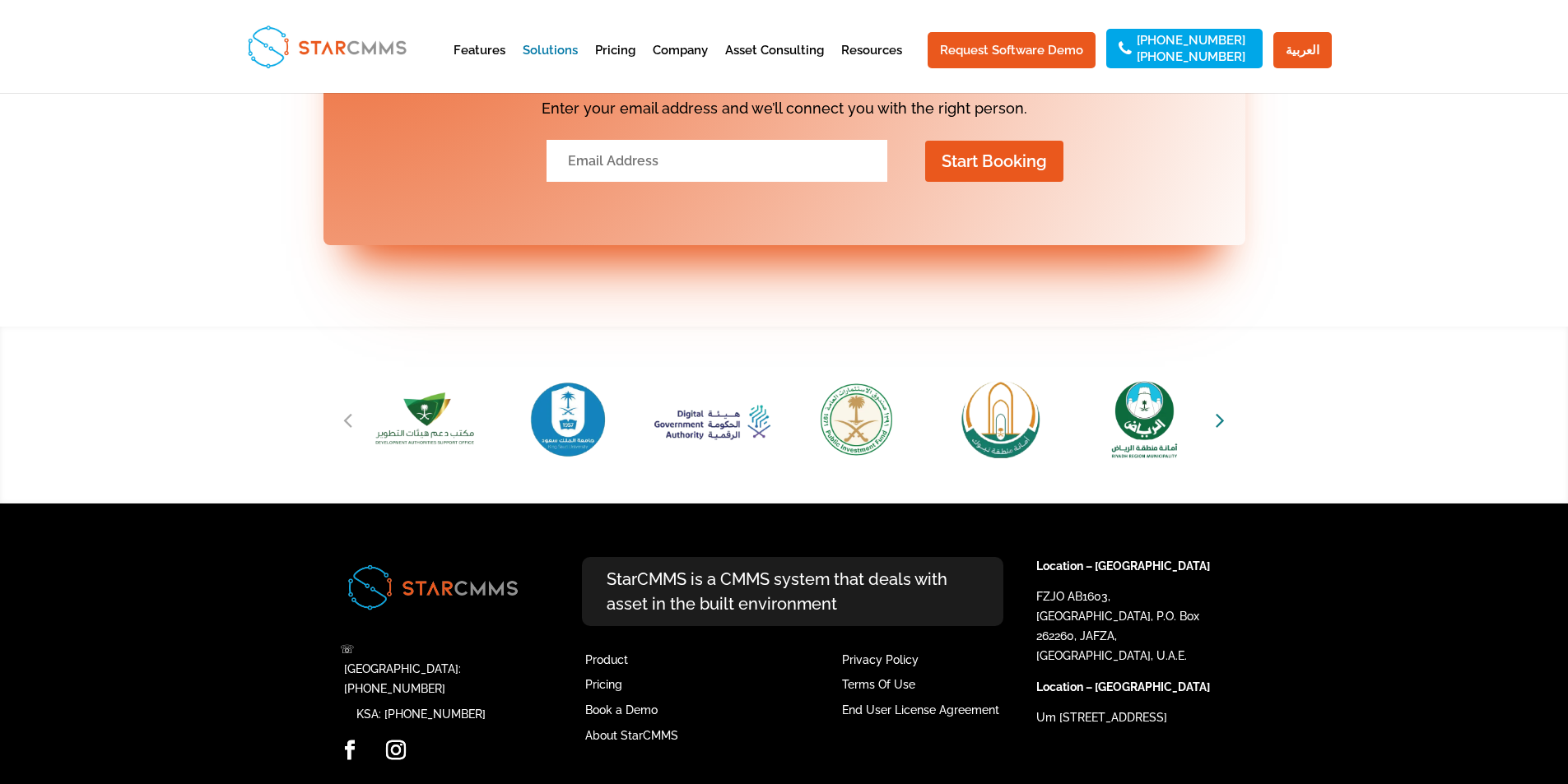
click at [1220, 409] on icon "Next slide" at bounding box center [1220, 419] width 9 height 23
